Goal: Information Seeking & Learning: Learn about a topic

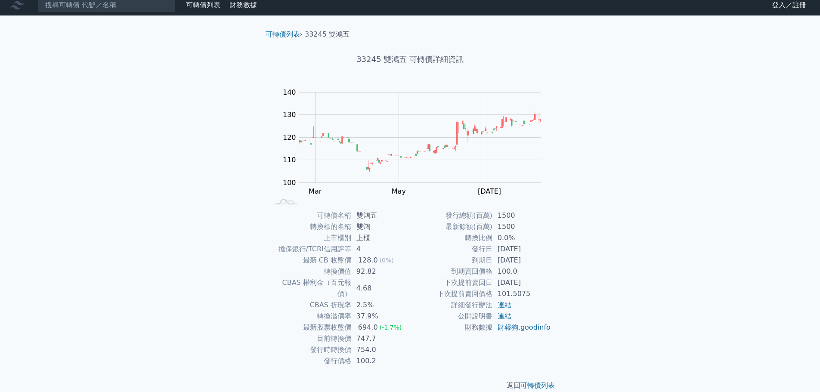
scroll to position [6, 0]
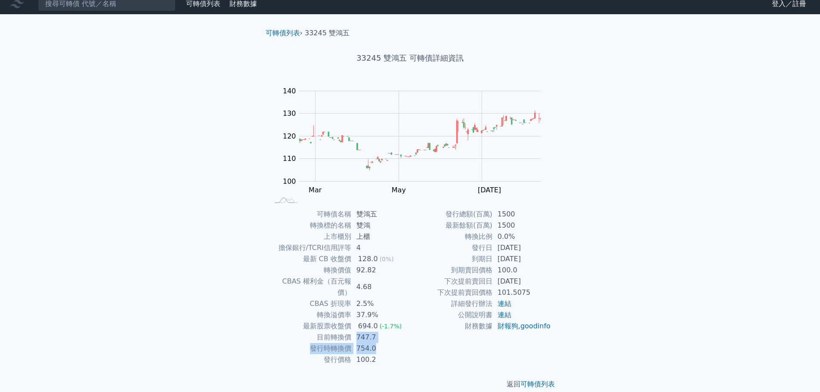
drag, startPoint x: 358, startPoint y: 325, endPoint x: 380, endPoint y: 339, distance: 26.0
click at [380, 339] on tbody "可轉債名稱 雙鴻五 轉換標的名稱 雙鴻 上市櫃別 上櫃 擔保銀行/TCRI信用評等 4 最新 CB 收盤價 128.0 (0%) 轉換價值 92.82 CBA…" at bounding box center [339, 287] width 141 height 157
click at [380, 343] on td "754.0" at bounding box center [380, 348] width 59 height 11
drag, startPoint x: 380, startPoint y: 340, endPoint x: 356, endPoint y: 319, distance: 31.4
click at [356, 319] on tbody "可轉債名稱 雙鴻五 轉換標的名稱 雙鴻 上市櫃別 上櫃 擔保銀行/TCRI信用評等 4 最新 CB 收盤價 128.0 (0%) 轉換價值 92.82 CBA…" at bounding box center [339, 287] width 141 height 157
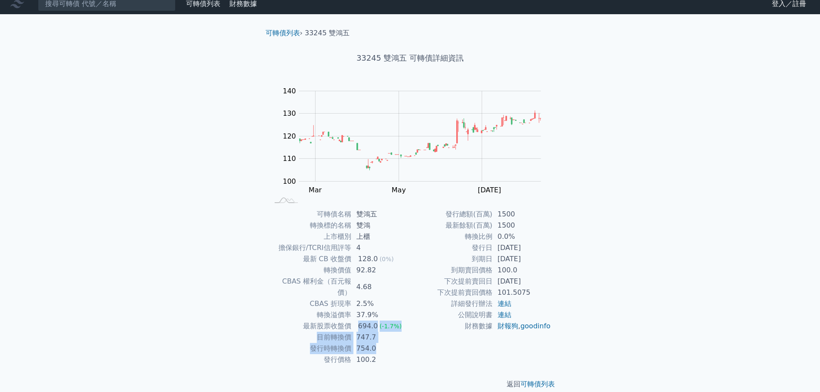
click at [358, 332] on td "747.7" at bounding box center [380, 337] width 59 height 11
drag, startPoint x: 358, startPoint y: 326, endPoint x: 382, endPoint y: 327, distance: 23.7
click at [382, 332] on td "747.7" at bounding box center [380, 337] width 59 height 11
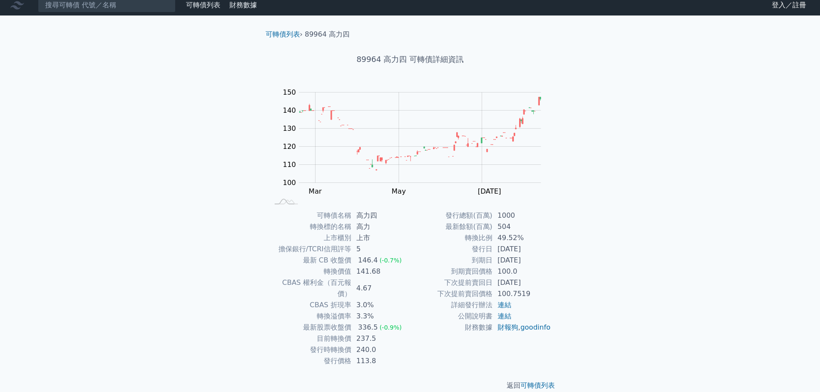
scroll to position [6, 0]
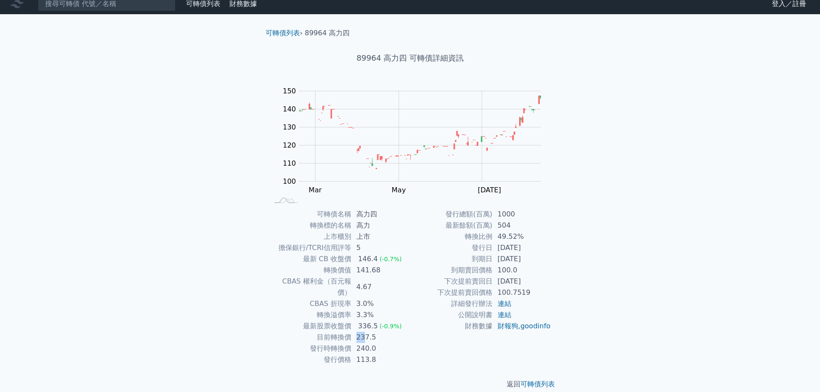
drag, startPoint x: 354, startPoint y: 327, endPoint x: 366, endPoint y: 327, distance: 12.5
click at [366, 332] on td "237.5" at bounding box center [380, 337] width 59 height 11
click at [377, 332] on td "237.5" at bounding box center [380, 337] width 59 height 11
drag, startPoint x: 497, startPoint y: 234, endPoint x: 514, endPoint y: 268, distance: 38.1
click at [513, 243] on tbody "發行總額(百萬) 1000 最新餘額(百萬) 504 轉換比例 49.52% 發行日 2023-12-06 到期日 2028-12-06 到期賣回價格 100…" at bounding box center [480, 270] width 141 height 123
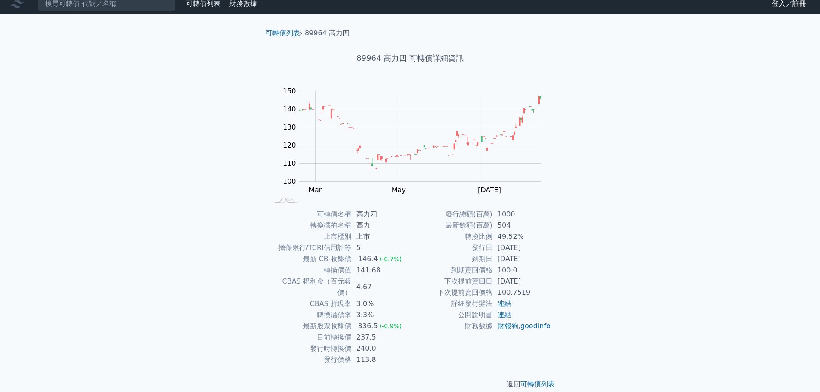
click at [520, 315] on td "連結" at bounding box center [521, 314] width 59 height 11
drag, startPoint x: 557, startPoint y: 236, endPoint x: 574, endPoint y: 236, distance: 16.8
click at [574, 236] on div "可轉債列表 › 89964 高力四 89964 高力四 可轉債詳細資訊 Zoom Out 100 80 90 100 110 120 130 140 150 …" at bounding box center [410, 208] width 330 height 389
click at [598, 343] on div "可轉債列表 財務數據 可轉債列表 財務數據 登入／註冊 登入／註冊 可轉債列表 › 89964 高力四 89964 高力四 可轉債詳細資訊 Zoom Out …" at bounding box center [410, 199] width 820 height 410
